Goal: Task Accomplishment & Management: Use online tool/utility

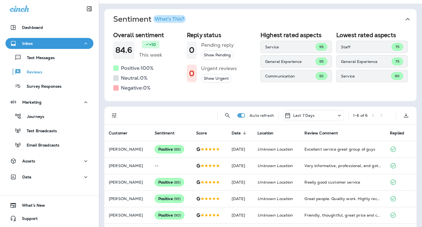
scroll to position [47, 0]
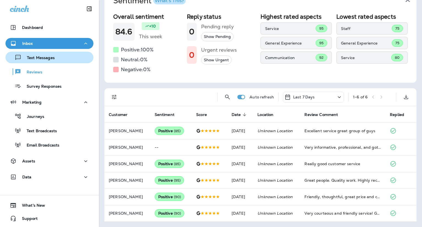
click at [46, 60] on p "Text Messages" at bounding box center [37, 58] width 33 height 5
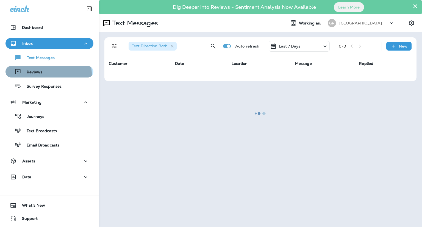
click at [36, 75] on p "Reviews" at bounding box center [31, 72] width 21 height 5
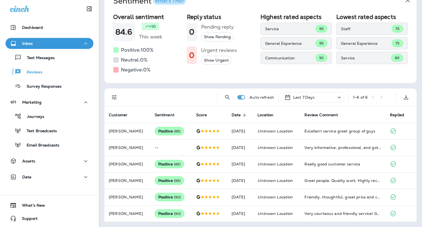
scroll to position [47, 0]
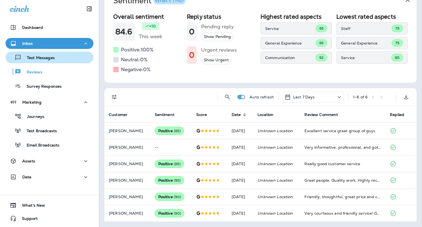
click at [43, 53] on button "Text Messages" at bounding box center [50, 58] width 88 height 12
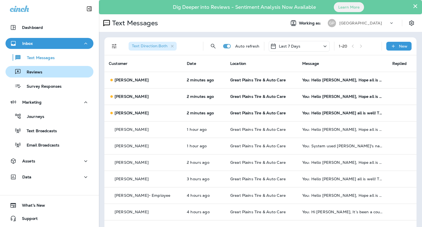
click at [29, 70] on p "Reviews" at bounding box center [31, 72] width 21 height 5
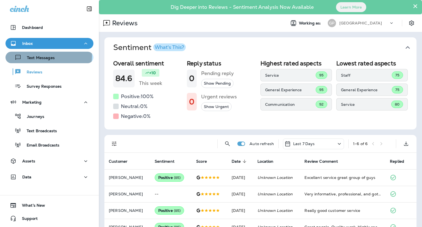
click at [48, 56] on p "Text Messages" at bounding box center [37, 58] width 33 height 5
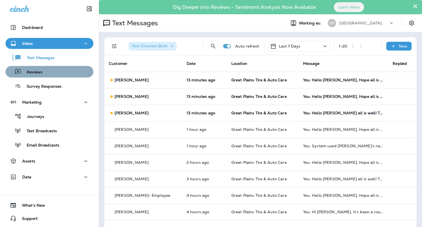
click at [55, 73] on div "Reviews" at bounding box center [50, 72] width 84 height 8
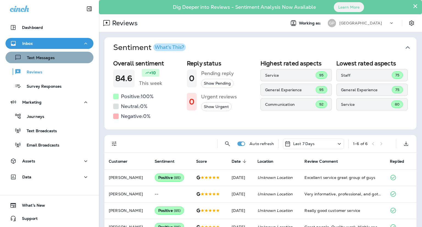
click at [57, 61] on div "Text Messages" at bounding box center [50, 57] width 84 height 8
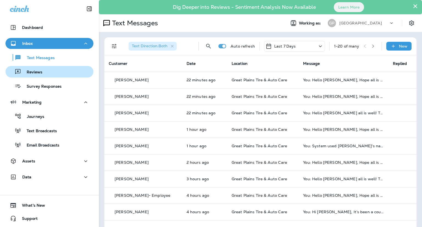
click at [40, 76] on div "Reviews" at bounding box center [25, 72] width 35 height 8
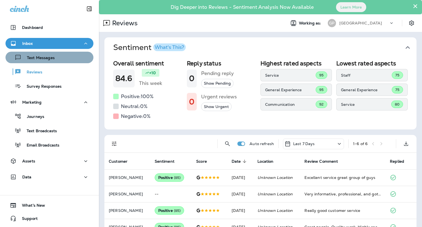
click at [50, 57] on p "Text Messages" at bounding box center [37, 58] width 33 height 5
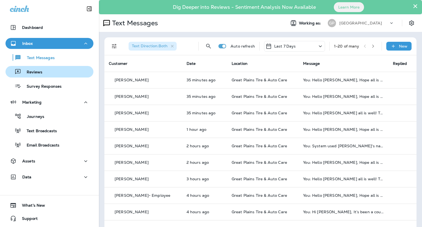
click at [32, 72] on p "Reviews" at bounding box center [31, 72] width 21 height 5
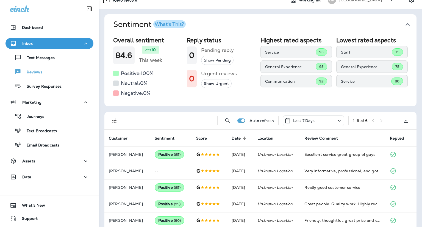
scroll to position [47, 0]
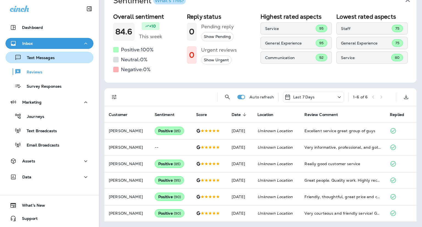
click at [39, 62] on button "Text Messages" at bounding box center [50, 58] width 88 height 12
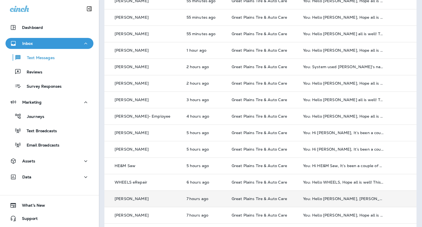
scroll to position [70, 0]
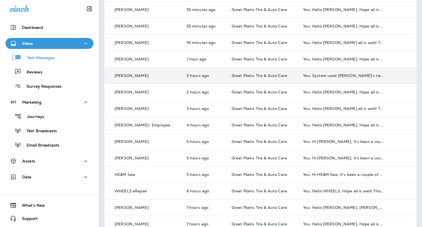
click at [321, 79] on td "You: System used [PERSON_NAME]'s name by accident. Haha. This estimate does bel…" at bounding box center [344, 75] width 90 height 17
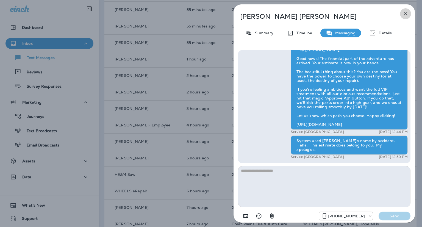
click at [407, 15] on icon "button" at bounding box center [406, 13] width 7 height 7
